Goal: Task Accomplishment & Management: Complete application form

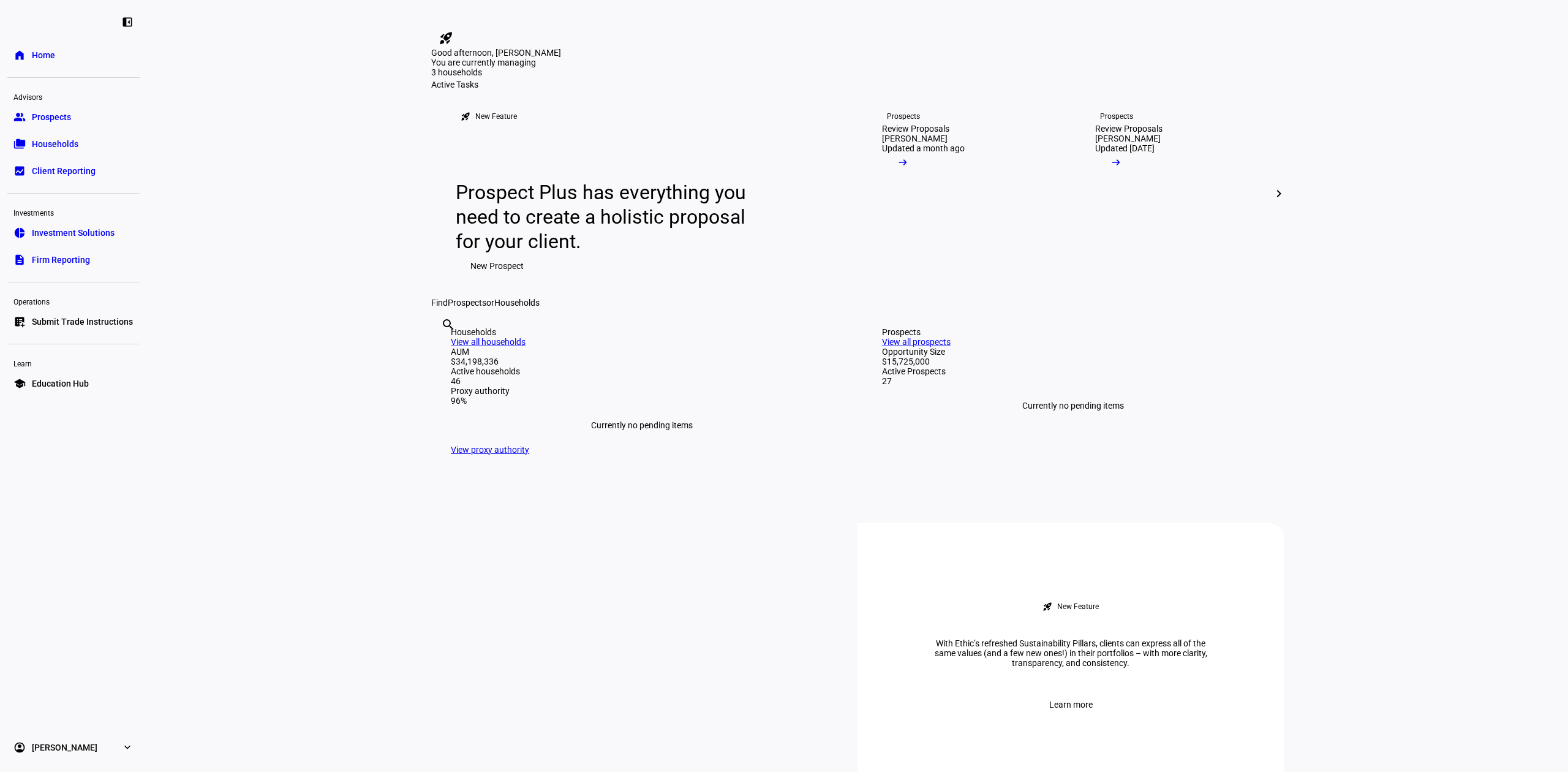
click at [81, 121] on link "group Prospects" at bounding box center [74, 117] width 133 height 25
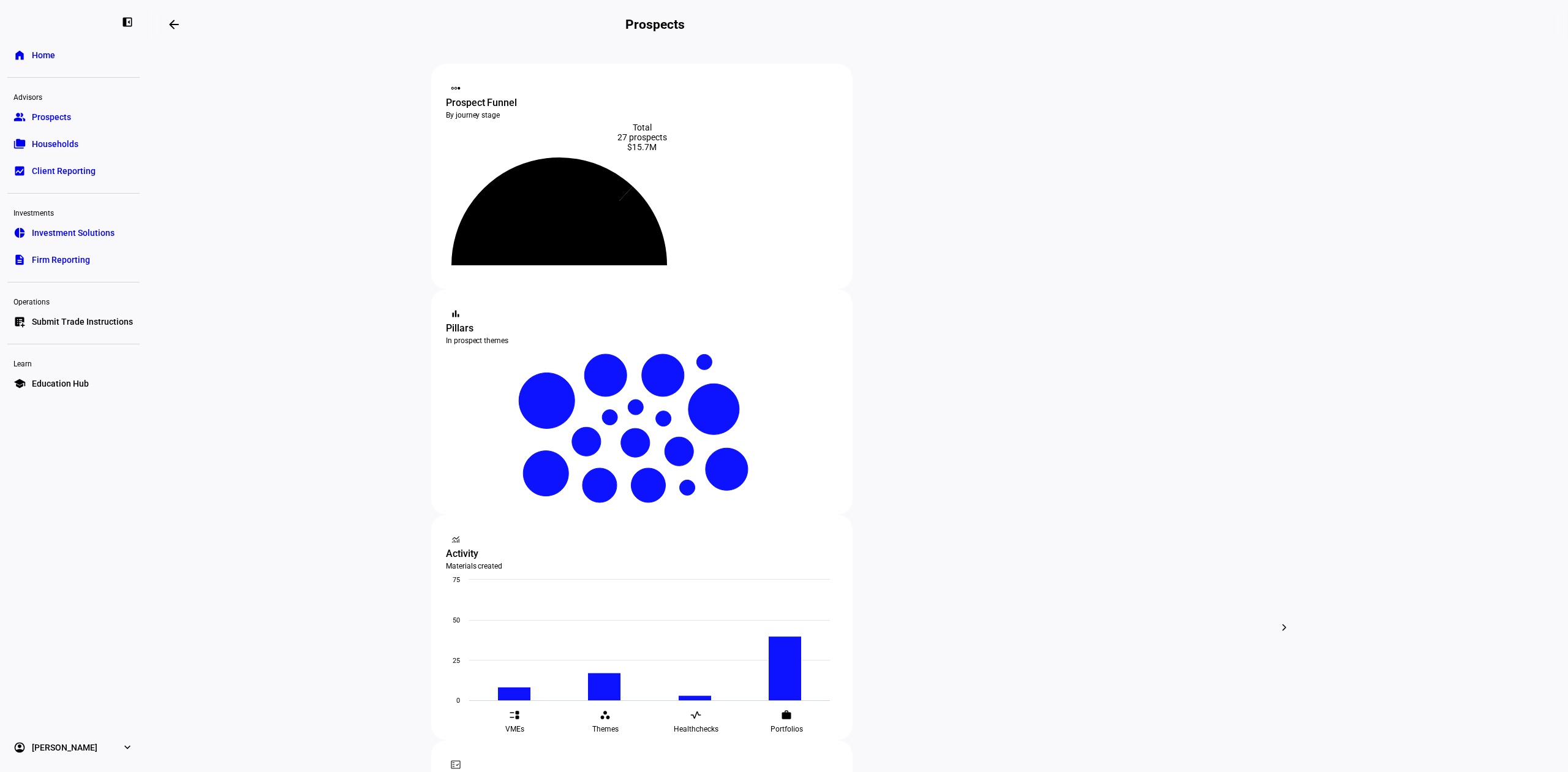
type input "lin"
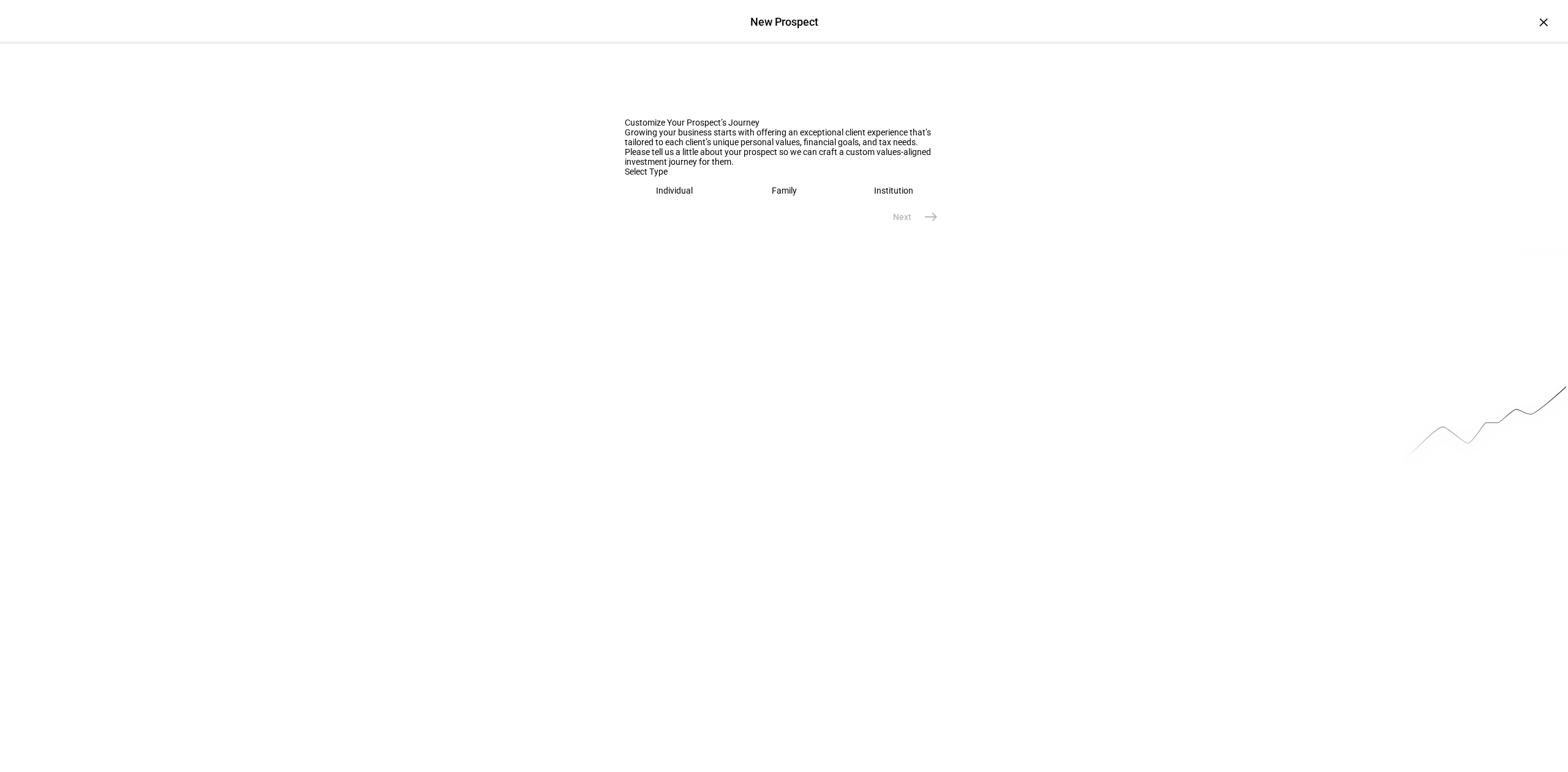
click at [773, 195] on div "Family" at bounding box center [784, 190] width 25 height 10
click at [797, 260] on div at bounding box center [784, 254] width 319 height 11
click at [799, 234] on input "text" at bounding box center [784, 229] width 319 height 10
type input "[PERSON_NAME] "Forest" [PERSON_NAME]"
click at [900, 289] on span "Next" at bounding box center [902, 283] width 18 height 12
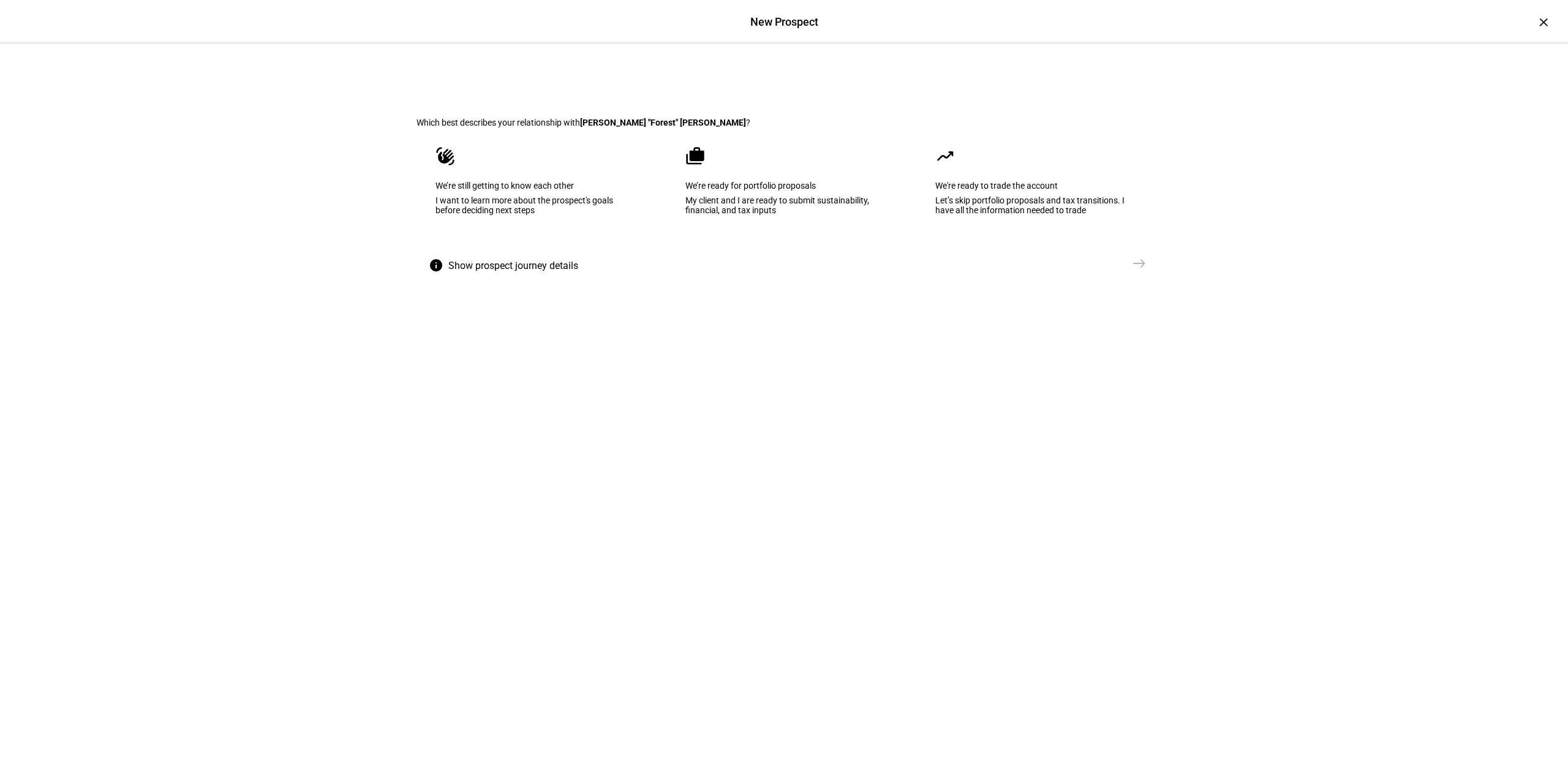
click at [637, 251] on eth-mega-radio-button "waving_hand We’re still getting to know each other I want to learn more about t…" at bounding box center [534, 189] width 235 height 124
click at [1089, 270] on span "Send VME" at bounding box center [1100, 263] width 39 height 12
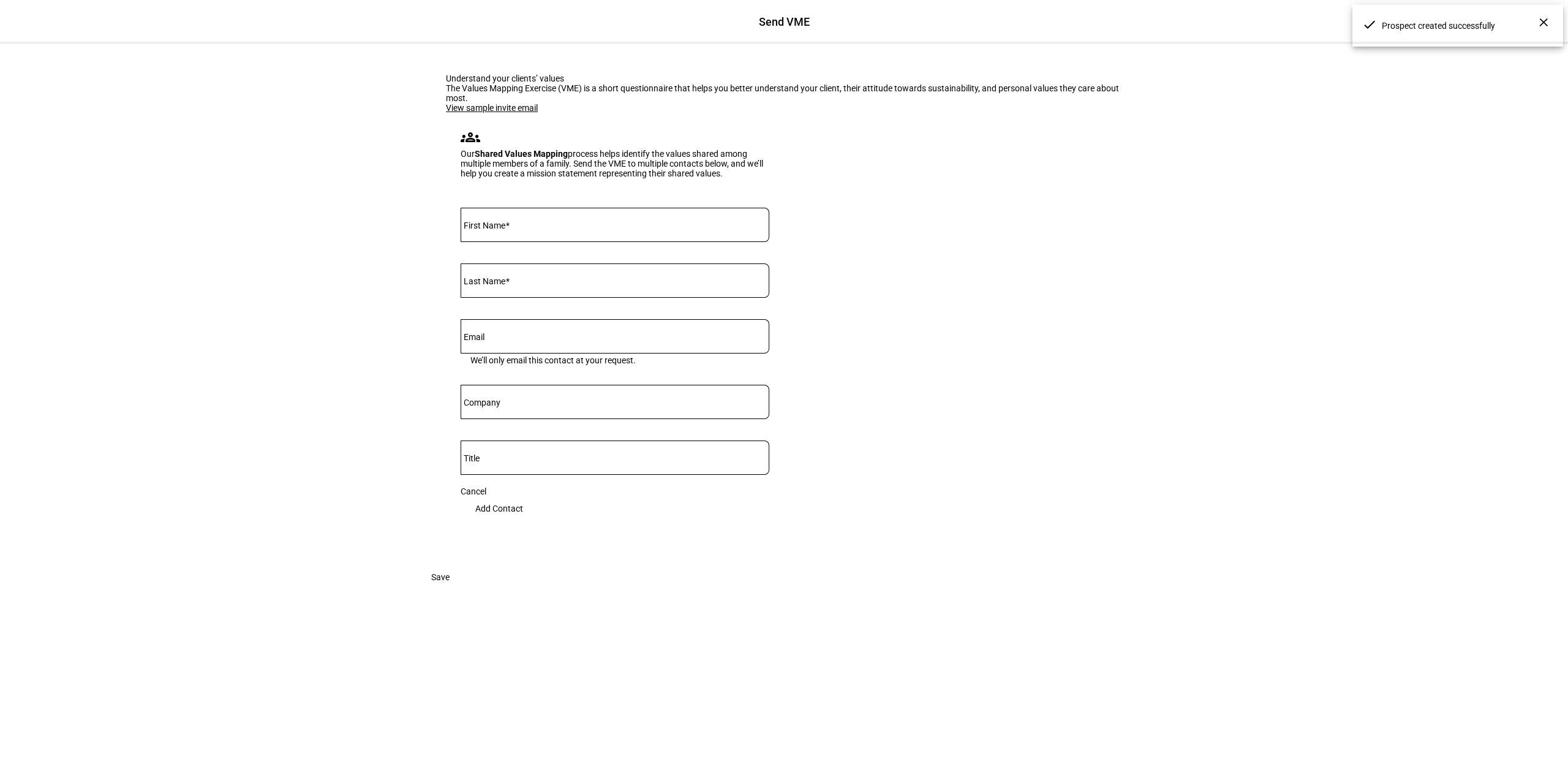
scroll to position [41, 0]
click at [1515, 14] on div "Send VME ×" at bounding box center [784, 22] width 1568 height 44
click at [1534, 21] on div "×" at bounding box center [1543, 22] width 20 height 20
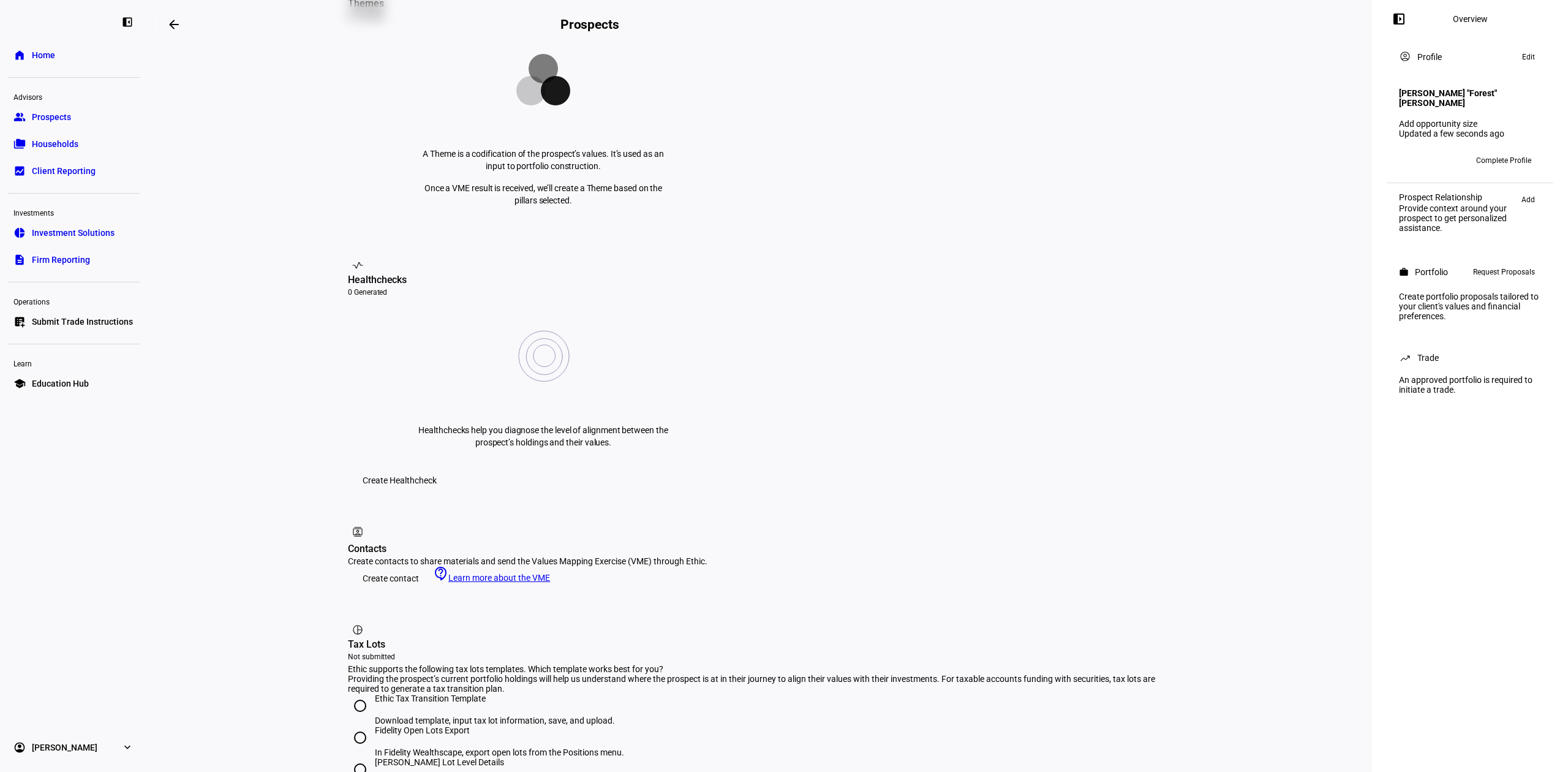
scroll to position [361, 0]
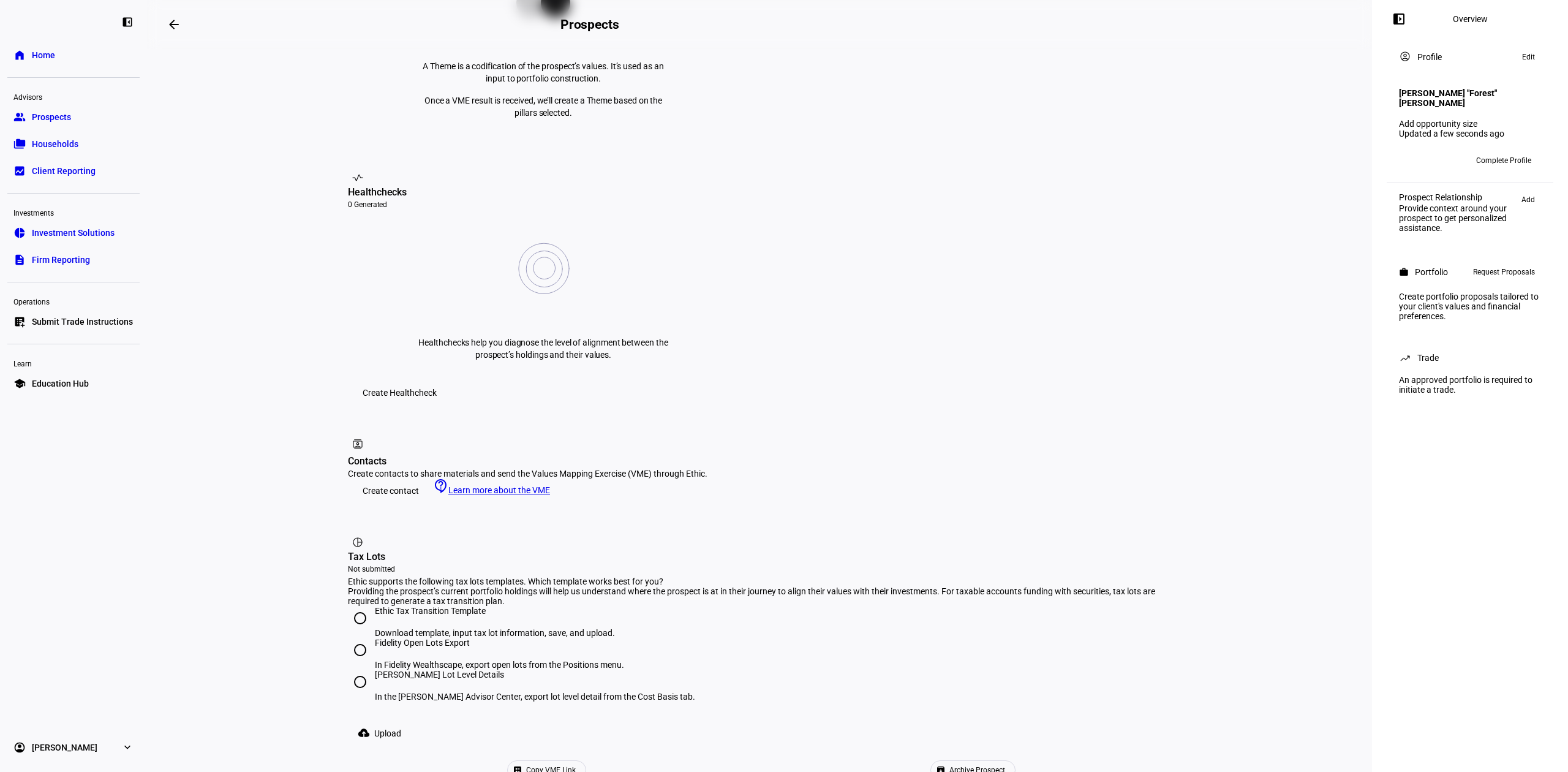
click at [576, 761] on span "Copy VME Link" at bounding box center [551, 770] width 50 height 18
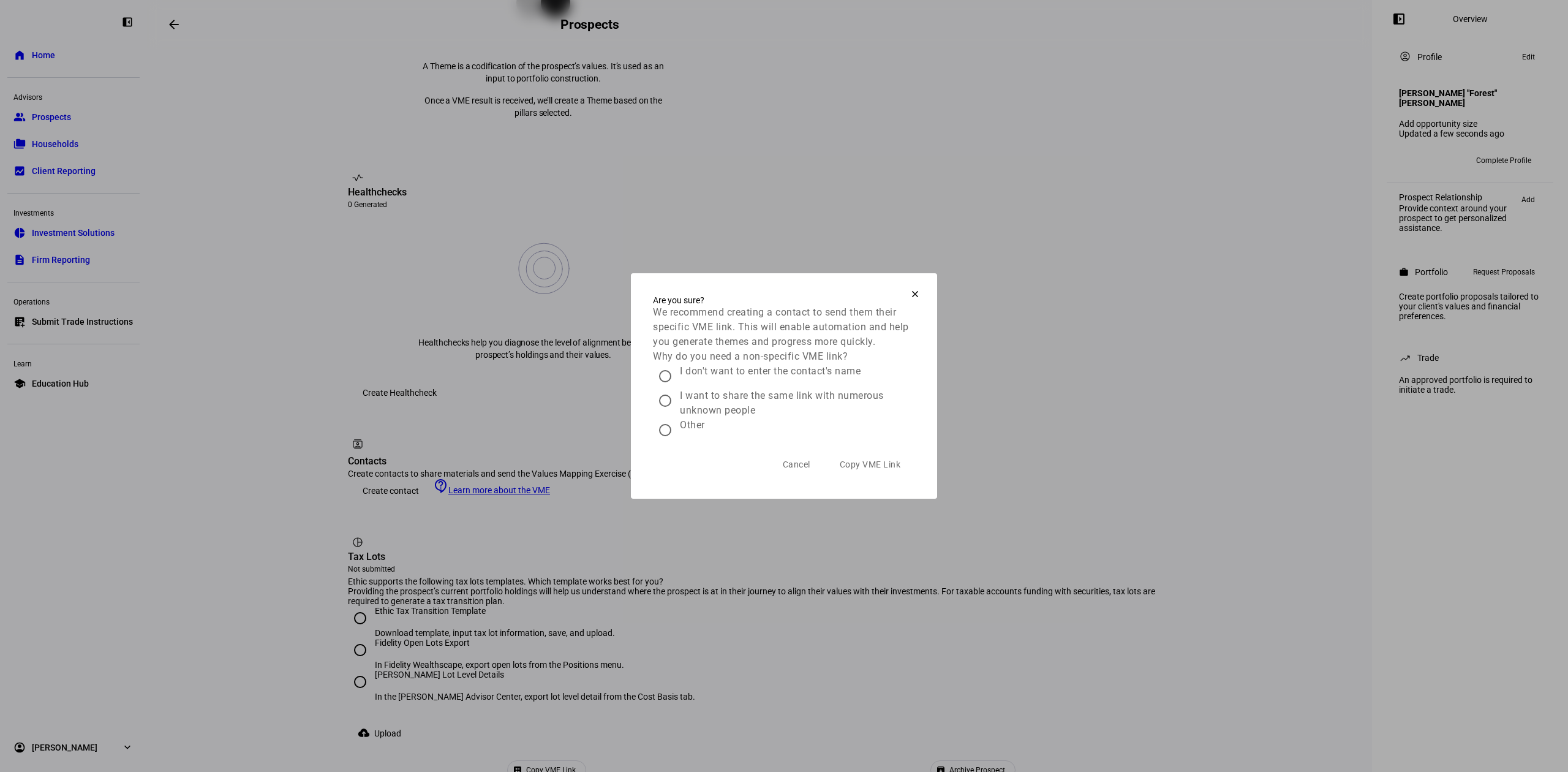
click at [674, 385] on input "I don't want to enter the contact's name" at bounding box center [665, 376] width 25 height 25
radio input "true"
click at [892, 469] on span "Copy VME Link" at bounding box center [870, 464] width 61 height 10
